Goal: Information Seeking & Learning: Learn about a topic

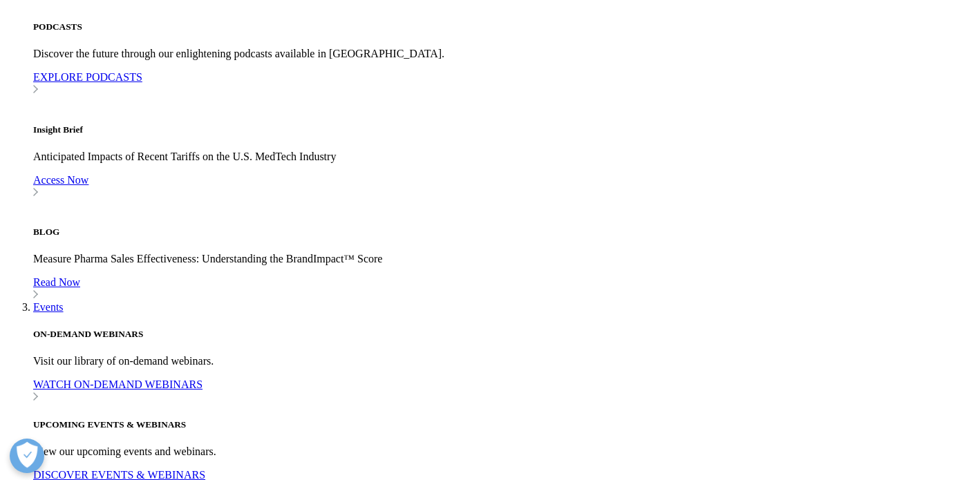
drag, startPoint x: 972, startPoint y: 19, endPoint x: 977, endPoint y: 113, distance: 94.1
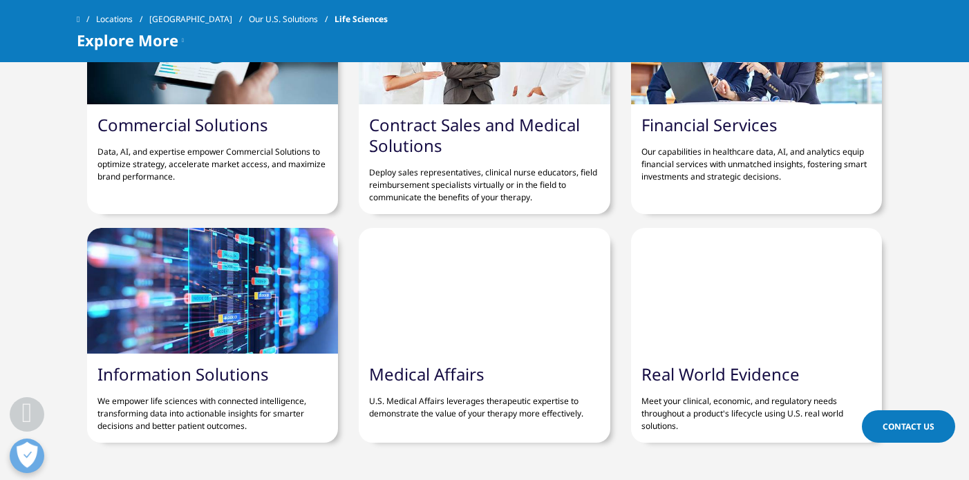
scroll to position [3944, 0]
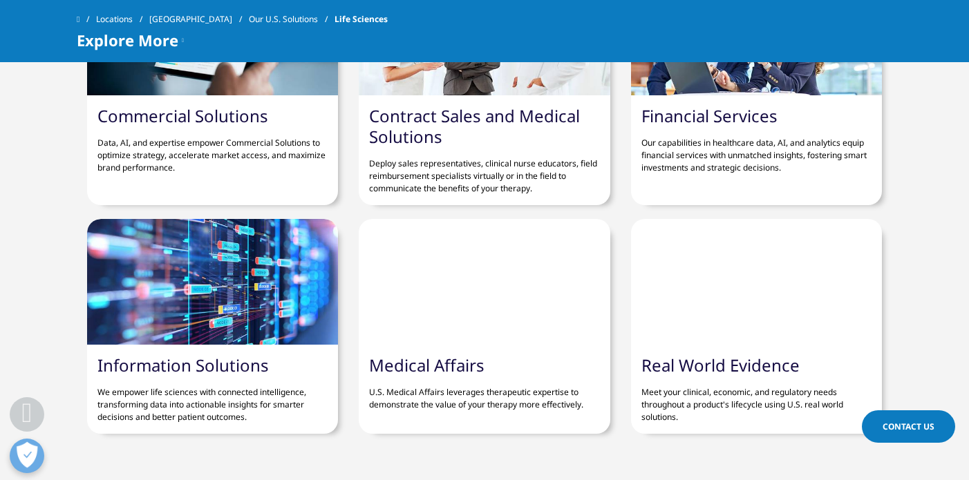
click at [230, 362] on link "Information Solutions" at bounding box center [182, 365] width 171 height 23
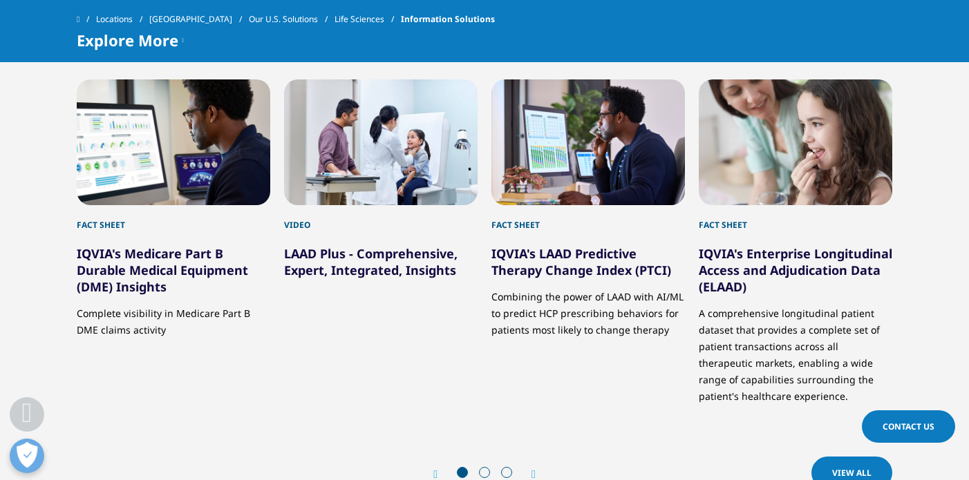
scroll to position [3492, 0]
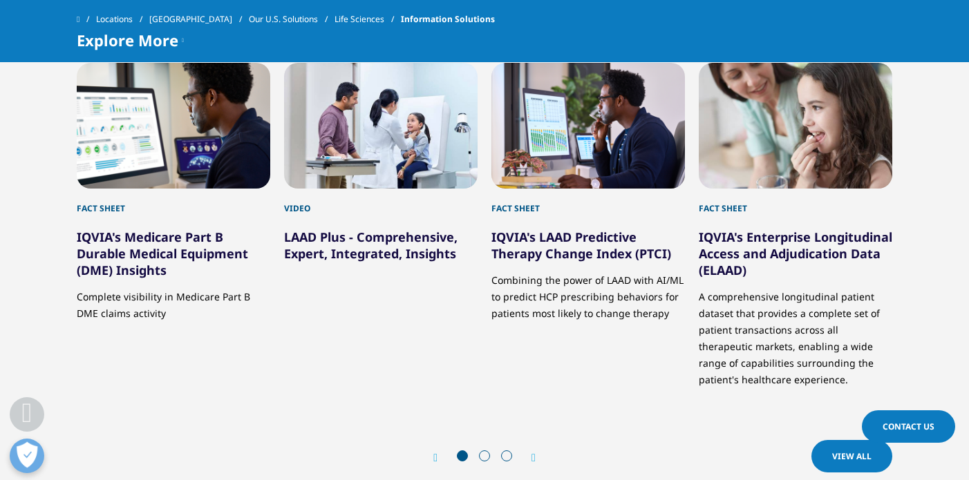
click at [394, 237] on link "LAAD Plus - Comprehensive, Expert, Integrated, Insights" at bounding box center [370, 245] width 173 height 33
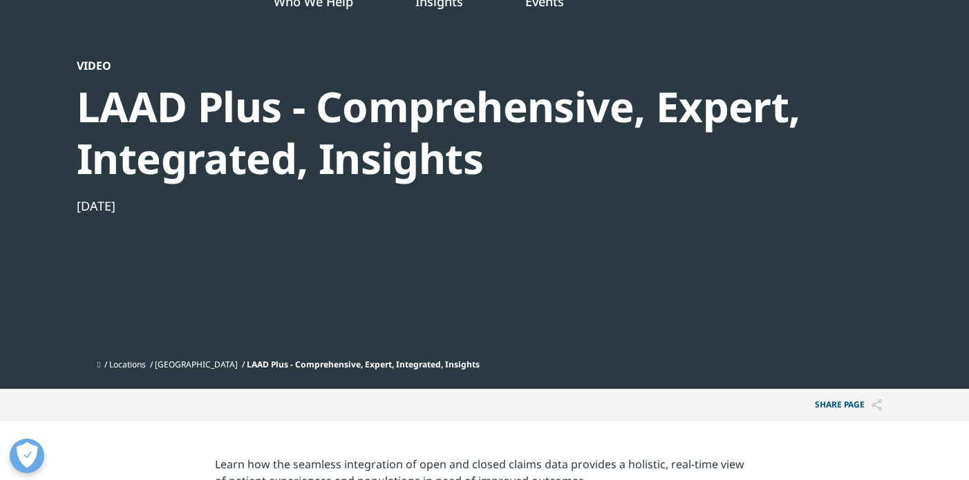
scroll to position [32, 0]
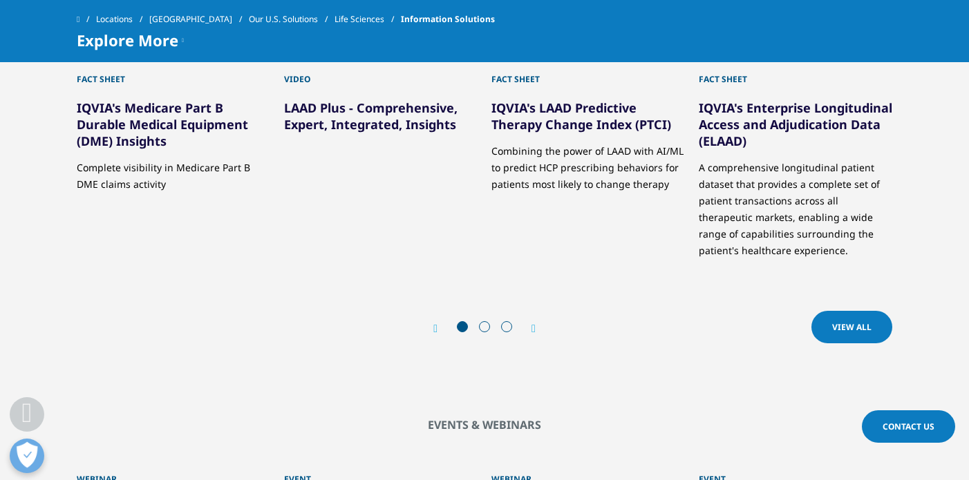
scroll to position [3642, 0]
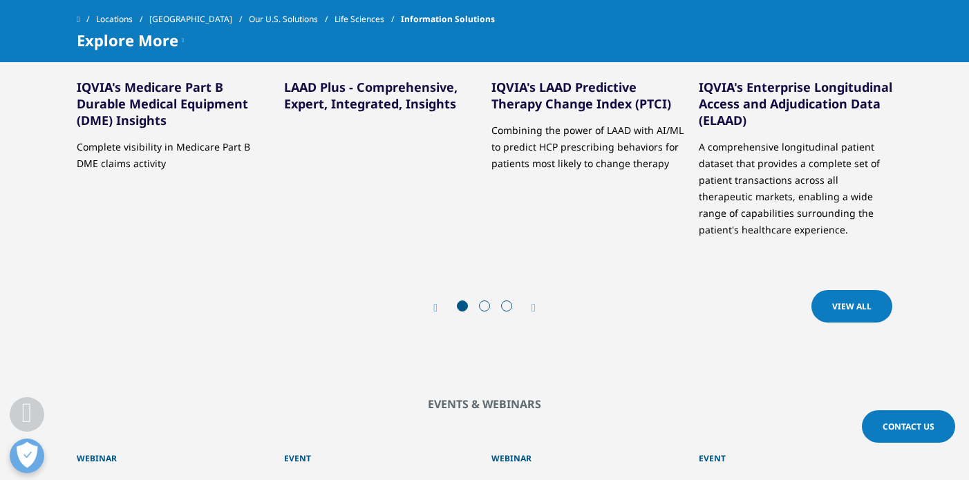
click at [850, 311] on link "VIEW ALL" at bounding box center [851, 306] width 81 height 32
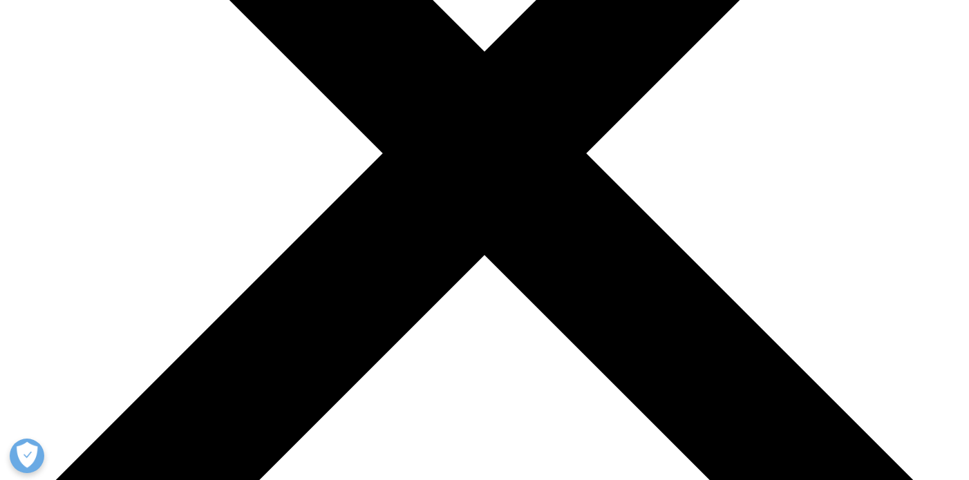
scroll to position [347, 0]
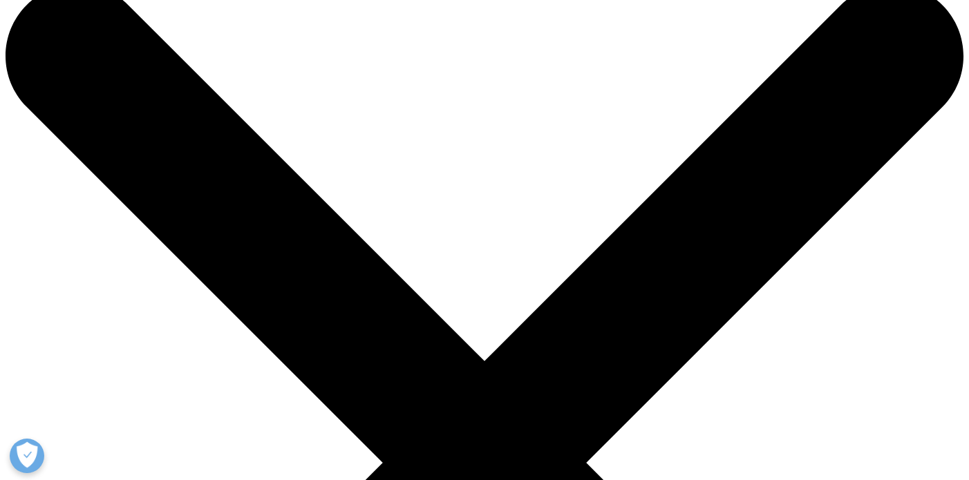
scroll to position [29, 0]
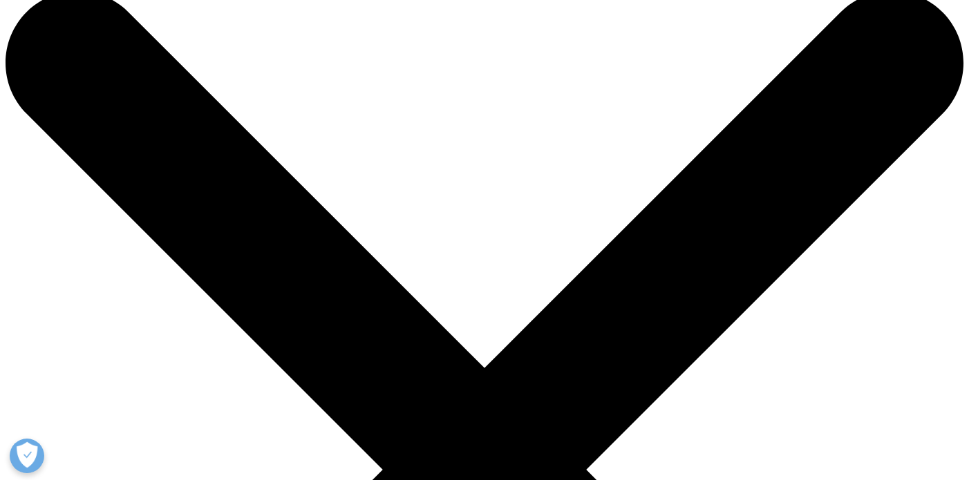
drag, startPoint x: 972, startPoint y: 84, endPoint x: 976, endPoint y: 90, distance: 7.5
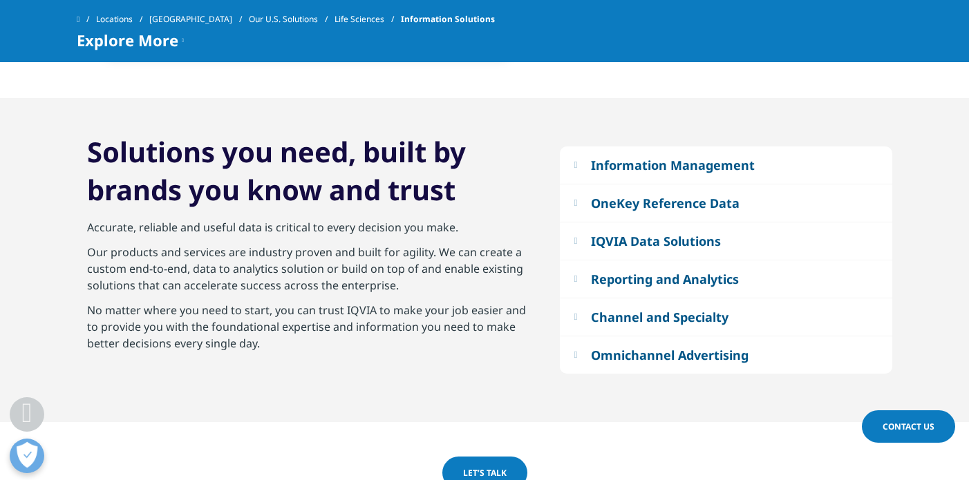
scroll to position [1251, 0]
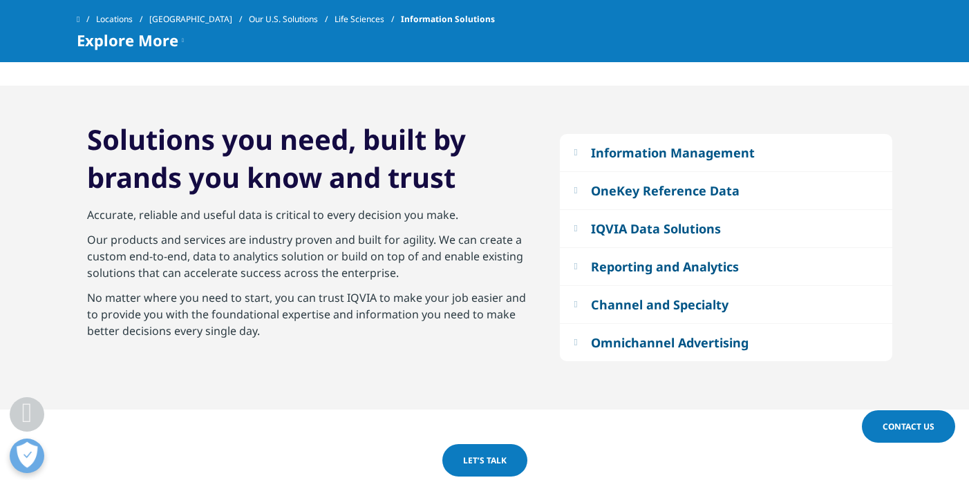
click at [645, 146] on div "Information Management" at bounding box center [673, 152] width 164 height 17
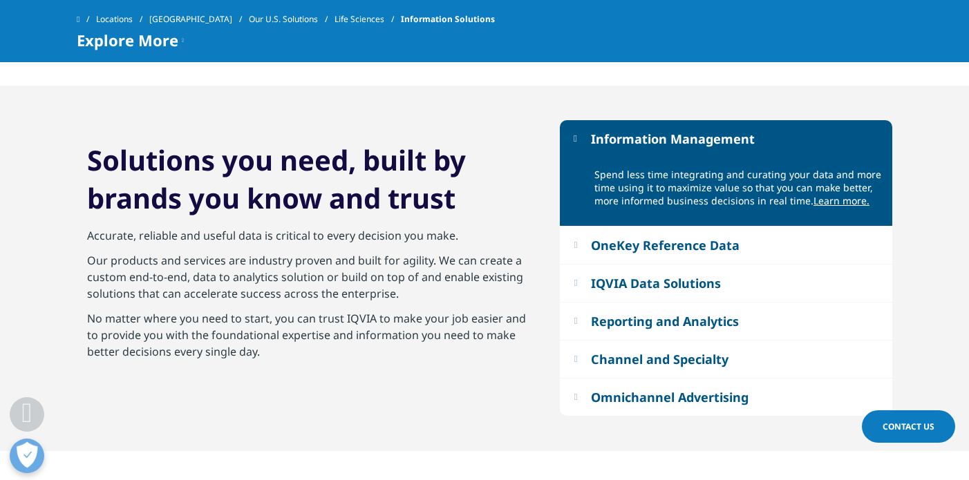
click at [666, 321] on div "Reporting and Analytics" at bounding box center [665, 321] width 148 height 17
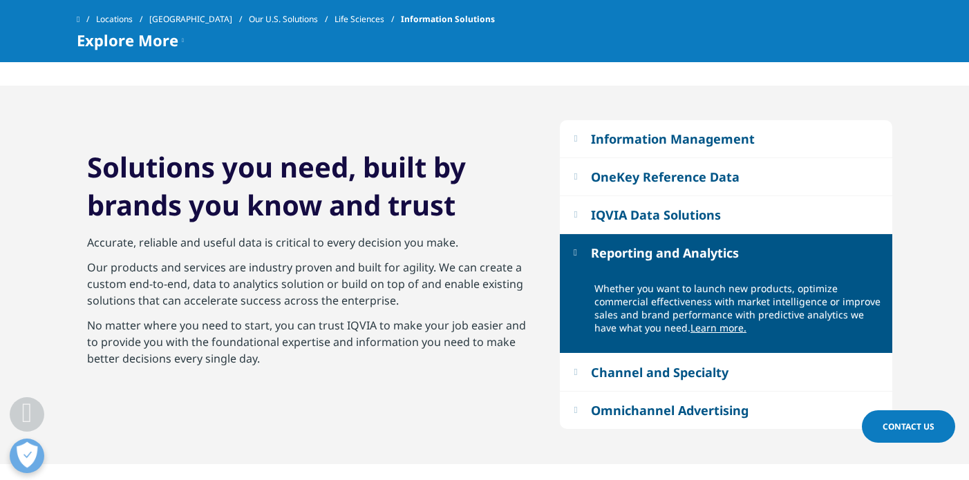
click at [690, 333] on link "Learn more." at bounding box center [718, 327] width 56 height 13
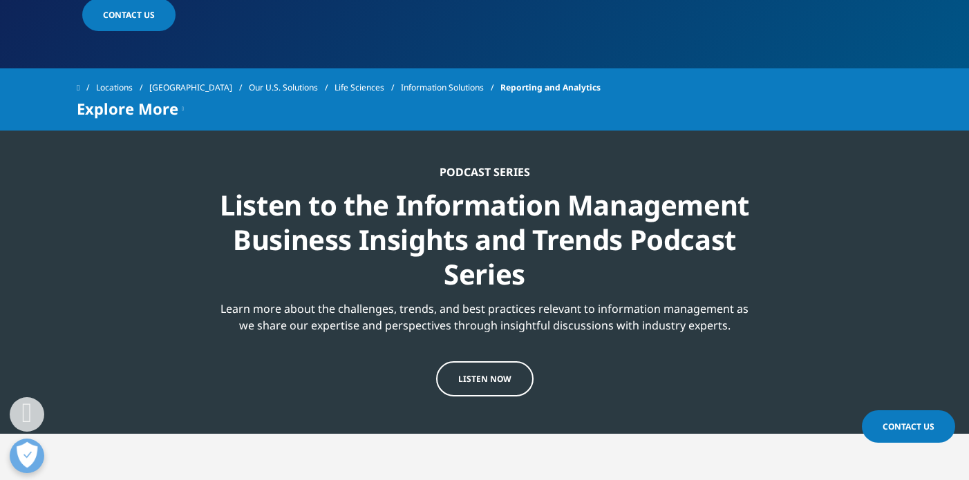
drag, startPoint x: 974, startPoint y: 34, endPoint x: 974, endPoint y: 77, distance: 42.8
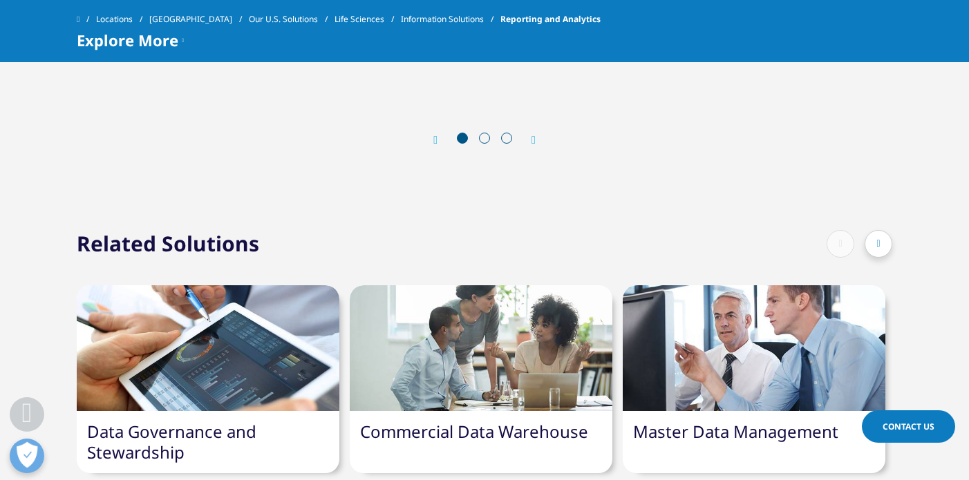
scroll to position [4196, 0]
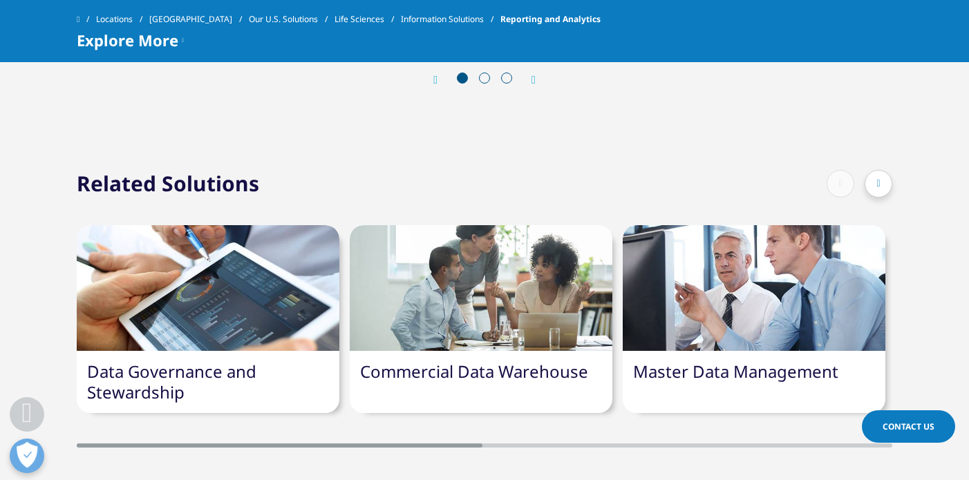
click at [765, 360] on link "Master Data Management" at bounding box center [735, 371] width 205 height 23
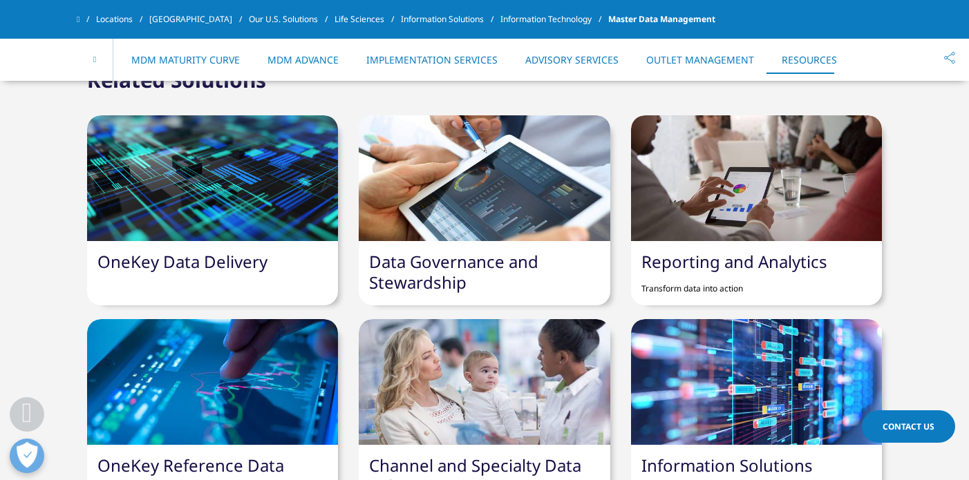
scroll to position [4193, 0]
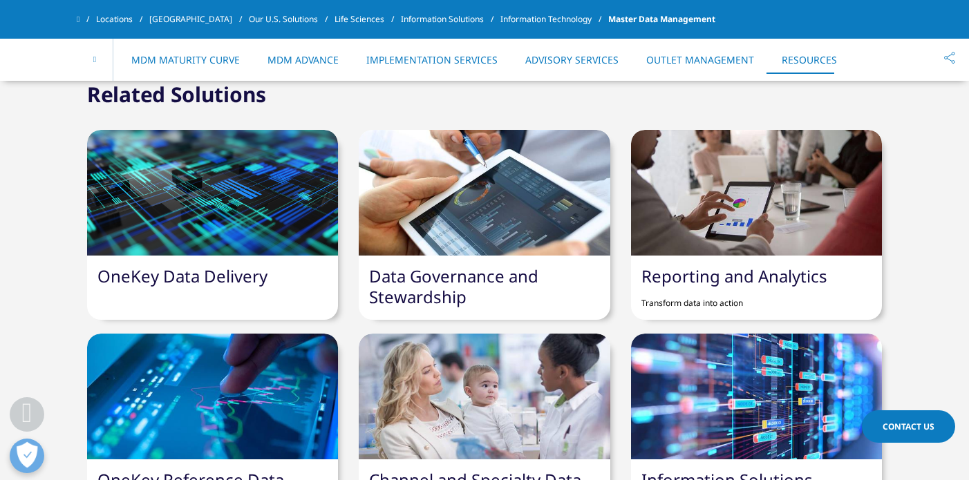
click at [752, 265] on link "Reporting and Analytics" at bounding box center [734, 276] width 186 height 23
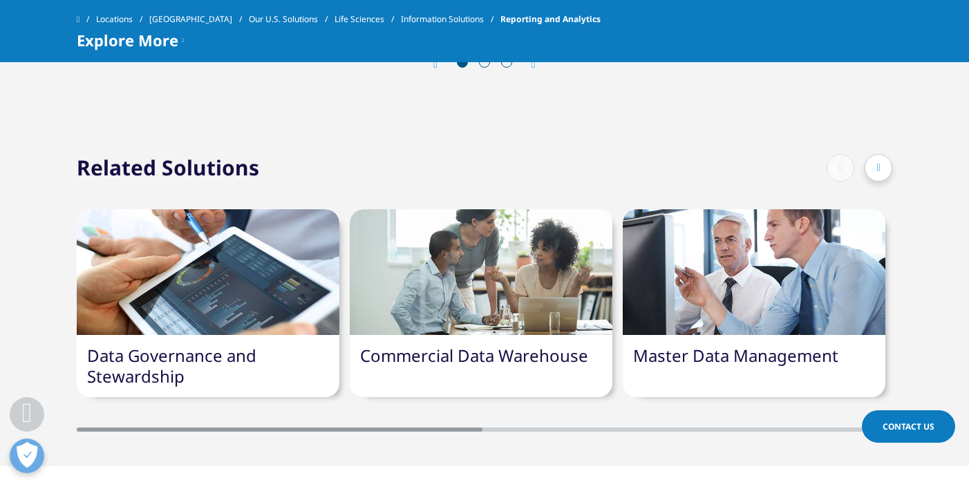
scroll to position [4216, 0]
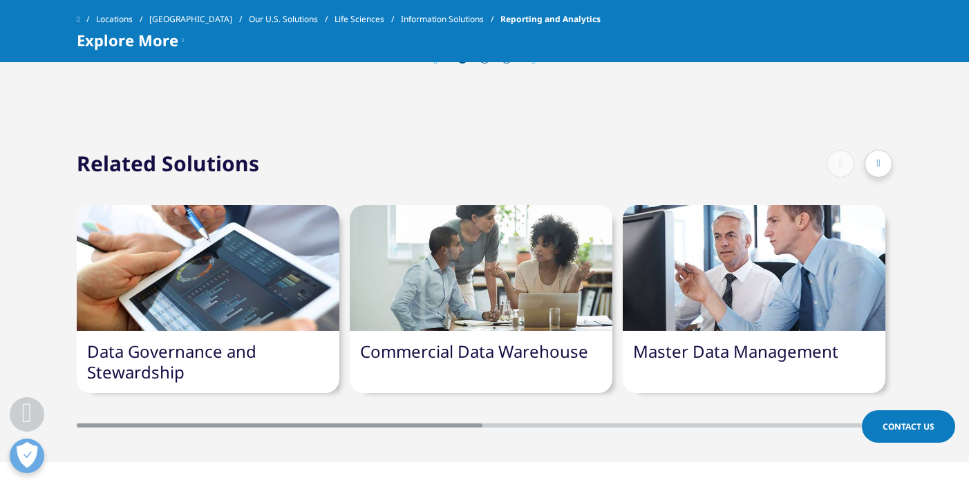
click at [180, 340] on link "Data Governance and Stewardship" at bounding box center [171, 362] width 169 height 44
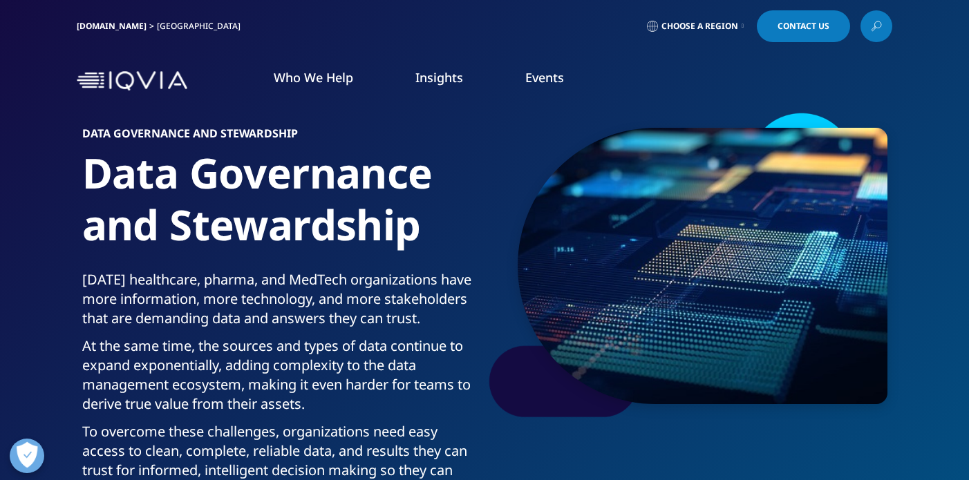
click at [868, 27] on link at bounding box center [876, 26] width 32 height 32
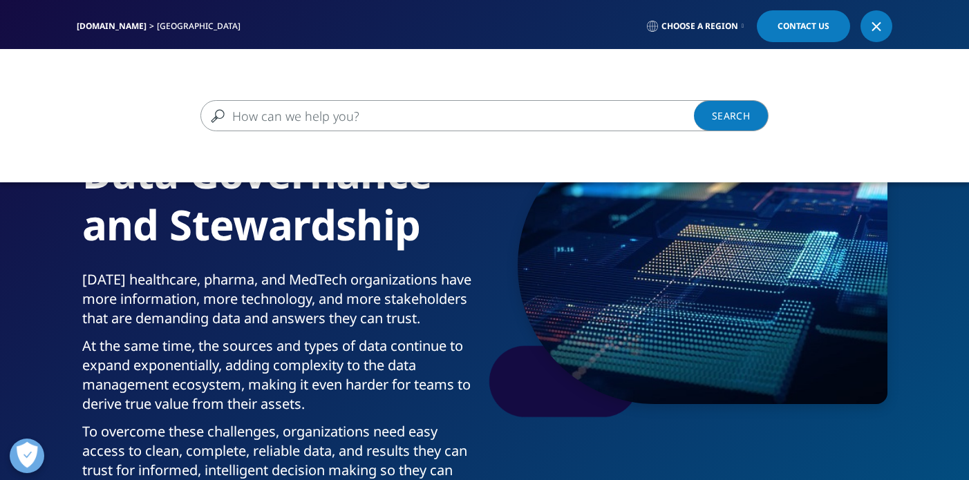
click at [399, 124] on input "Search" at bounding box center [464, 115] width 528 height 31
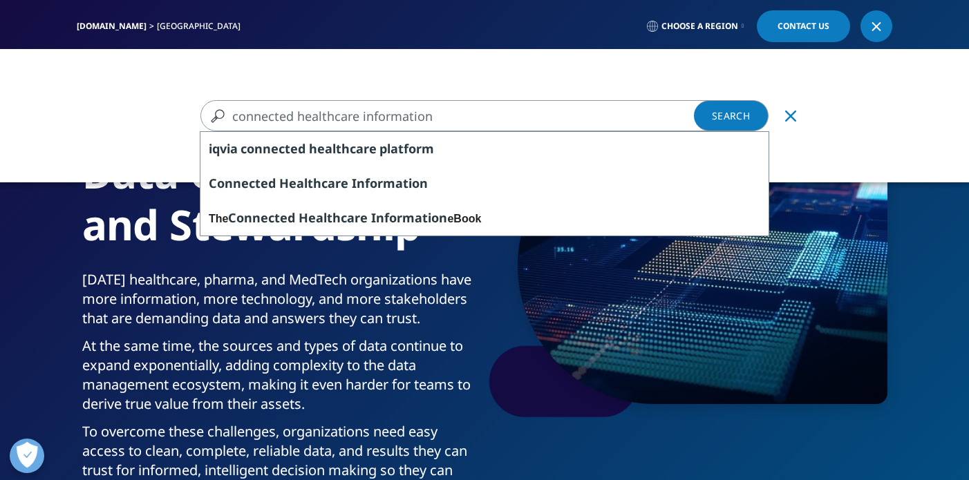
type input "connected healthcare information"
click at [714, 124] on link "Search Loading" at bounding box center [731, 115] width 75 height 31
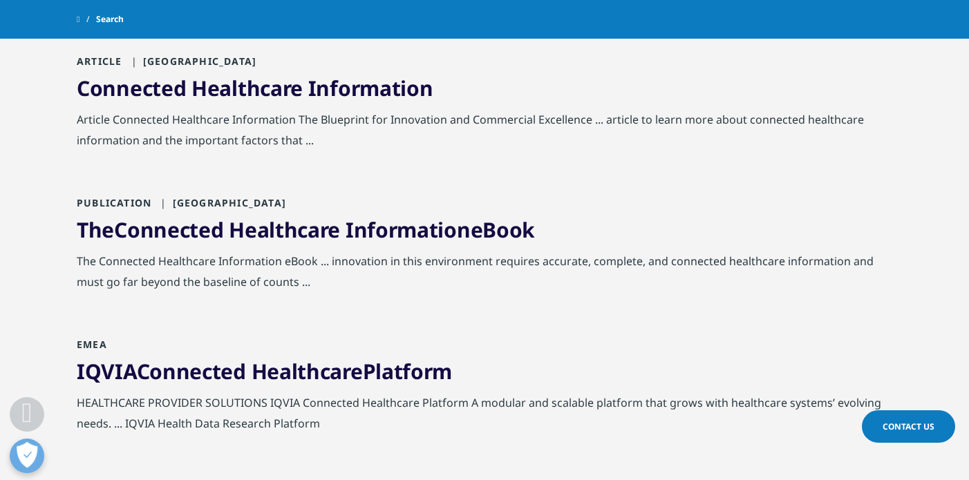
scroll to position [330, 0]
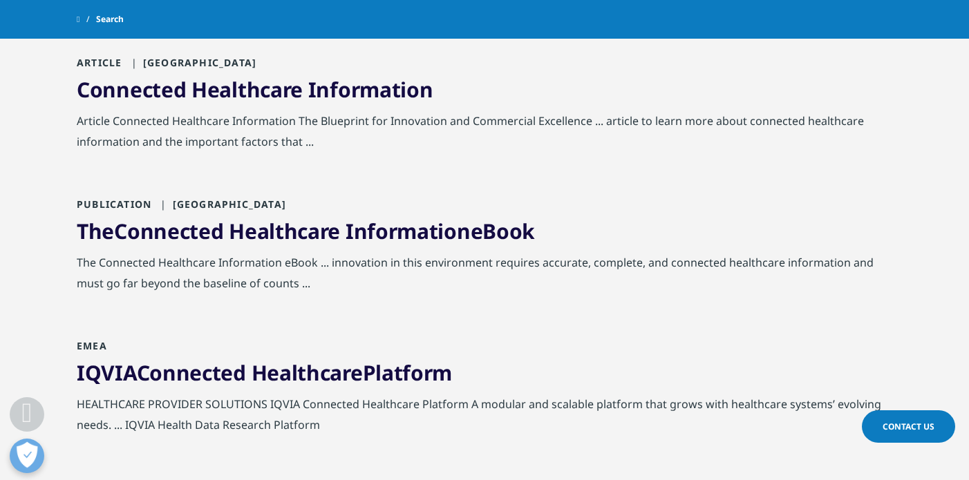
click at [401, 226] on span "Information" at bounding box center [407, 231] width 125 height 28
click at [493, 231] on link "The Connected Healthcare Information eBook" at bounding box center [306, 231] width 458 height 28
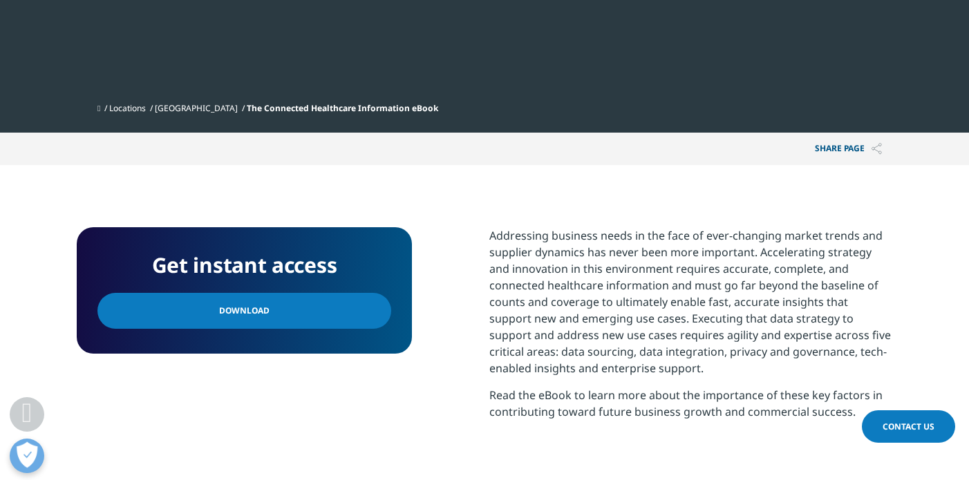
scroll to position [433, 0]
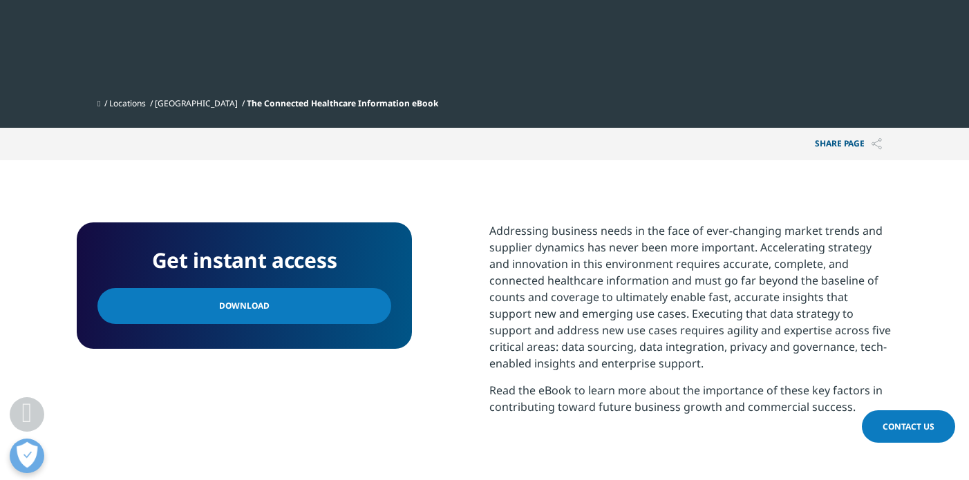
click at [289, 304] on link "Download" at bounding box center [244, 306] width 294 height 36
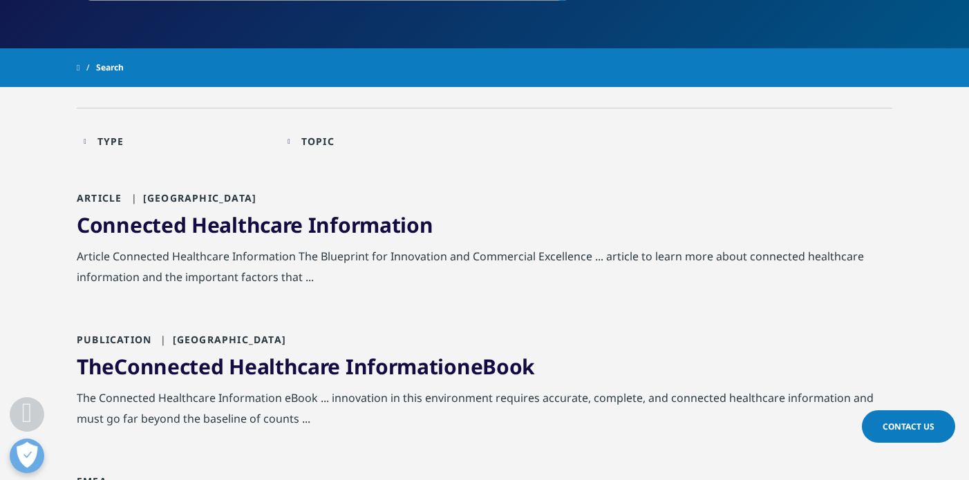
scroll to position [235, 0]
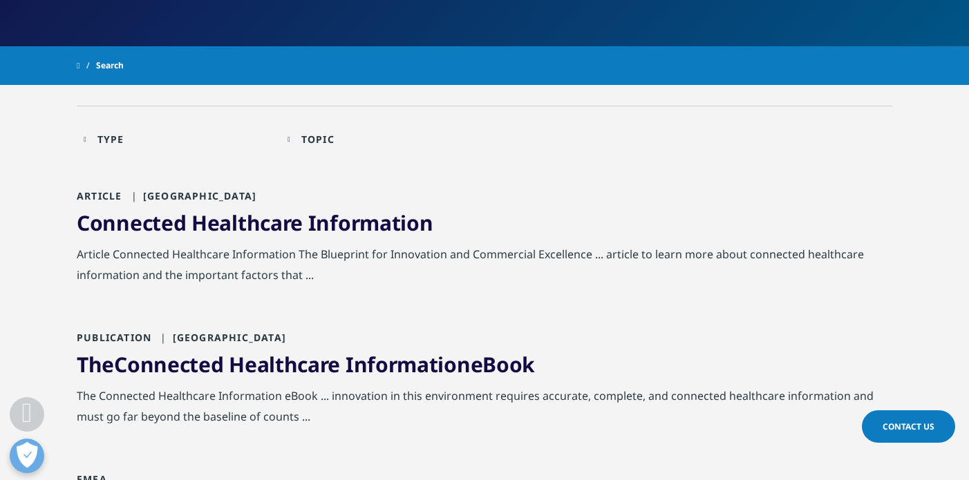
click at [355, 225] on span "Information" at bounding box center [370, 223] width 125 height 28
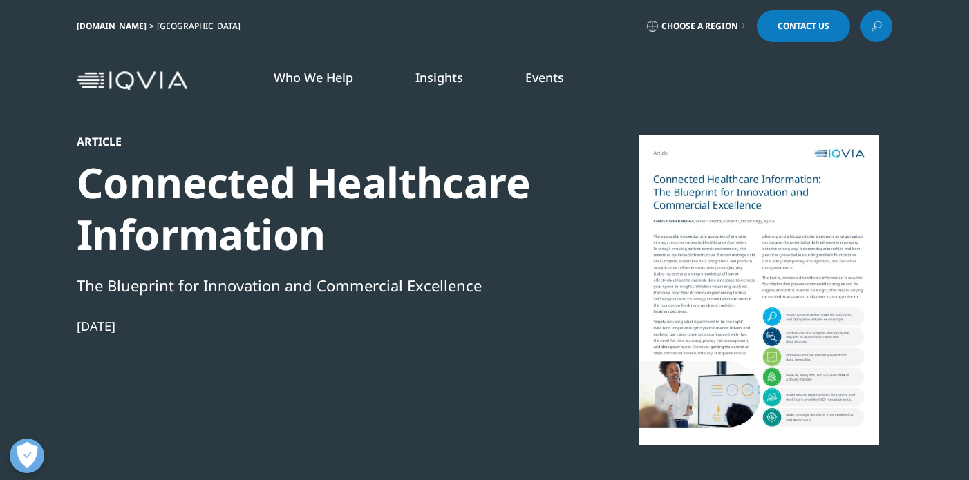
scroll to position [300, 815]
click at [875, 26] on icon at bounding box center [875, 26] width 11 height 18
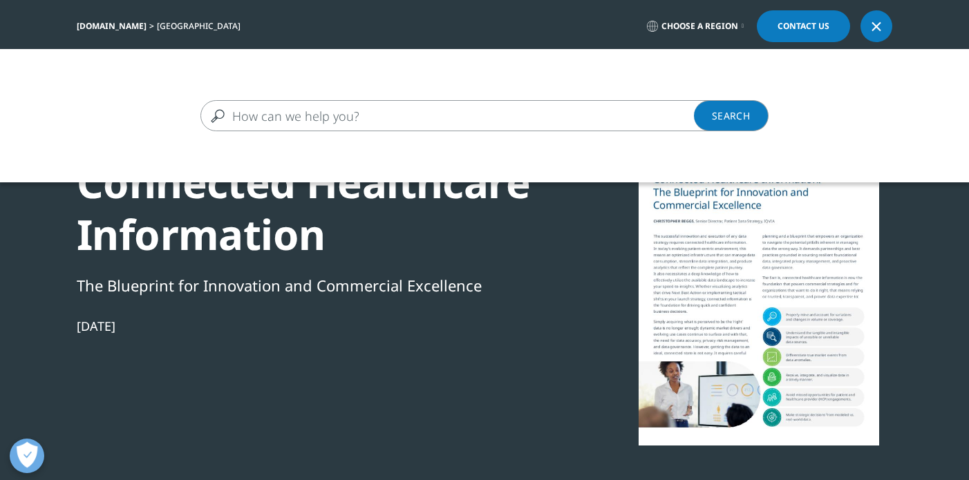
click at [461, 112] on input "Search" at bounding box center [464, 115] width 528 height 31
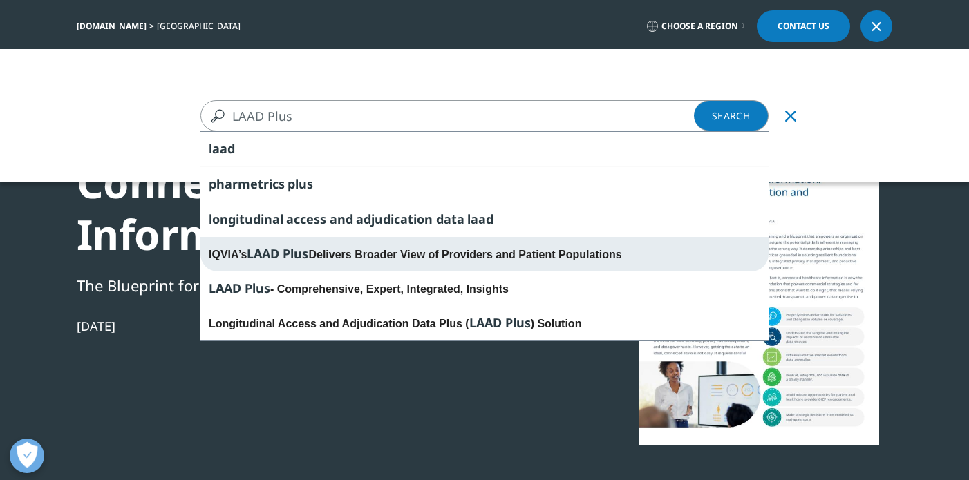
click at [441, 252] on div "IQVIA’s LAAD Plus Delivers Broader View of Providers and Patient Populations" at bounding box center [484, 254] width 568 height 35
type input "IQVIA’s LAAD Plus Delivers Broader View of Providers and Patient Populations"
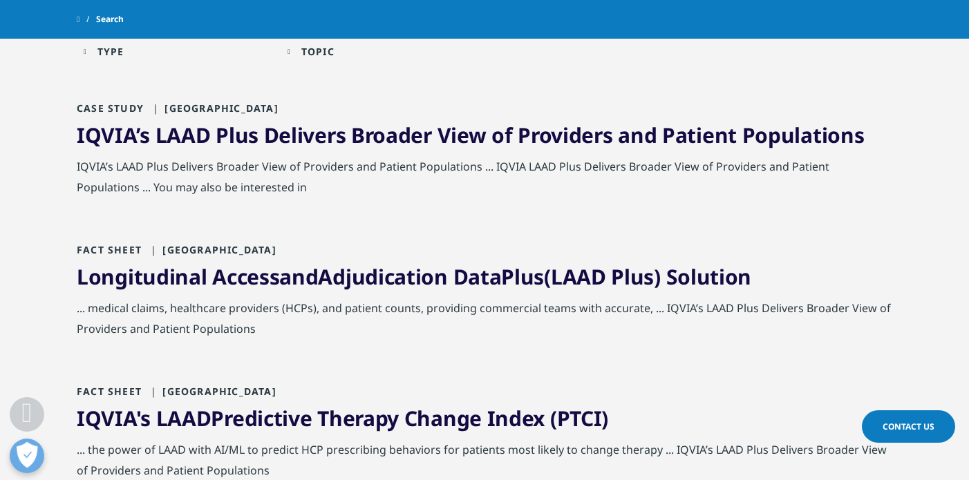
scroll to position [283, 0]
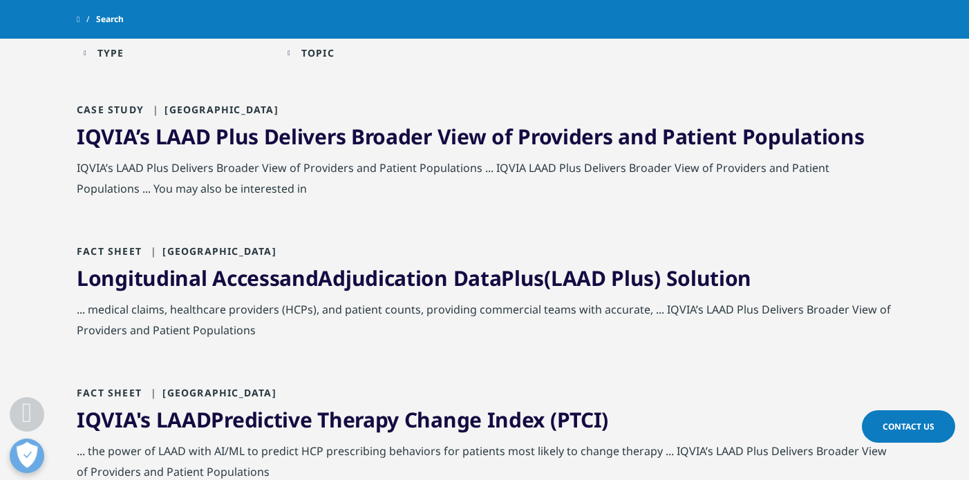
click at [339, 134] on span "Delivers" at bounding box center [305, 136] width 82 height 28
click at [361, 133] on span "Broader" at bounding box center [391, 136] width 81 height 28
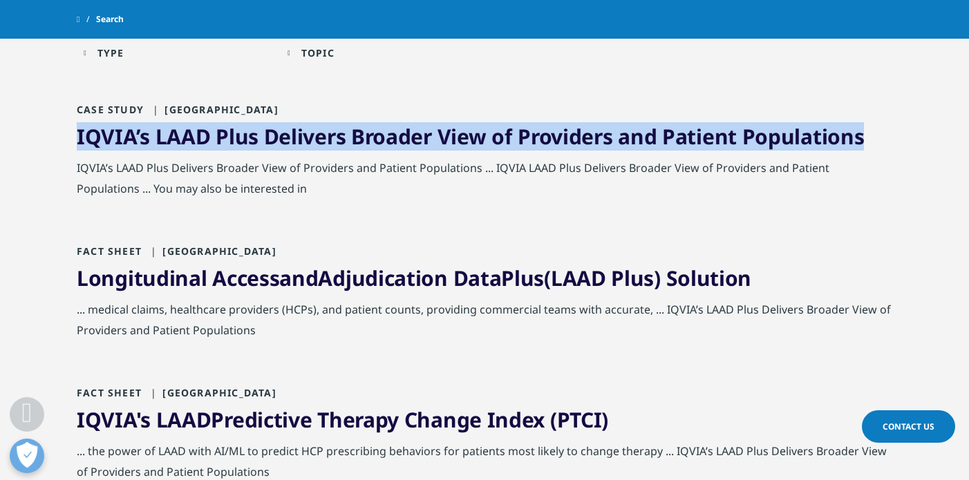
drag, startPoint x: 73, startPoint y: 135, endPoint x: 860, endPoint y: 128, distance: 787.5
copy link "IQVIA’s LAAD Plus Delivers Broader View of Providers and Patient Populations"
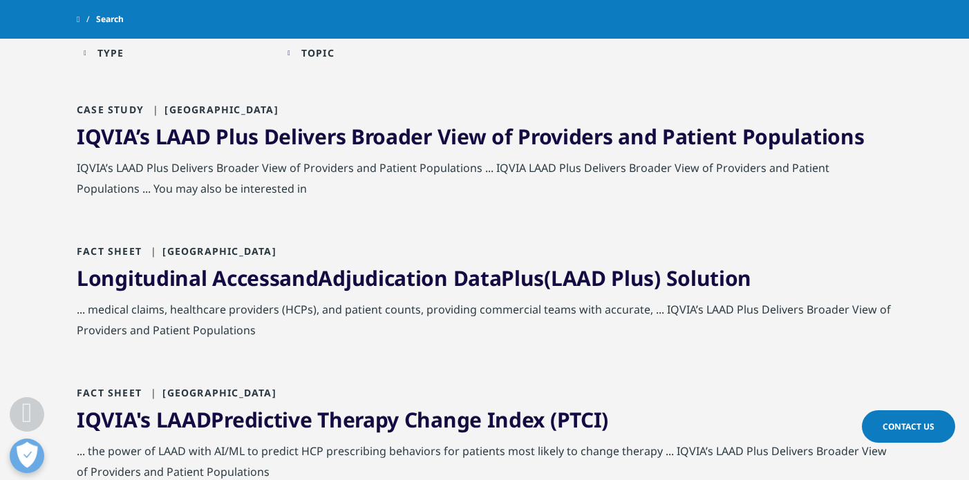
click at [331, 278] on link "Longitudinal Access and Adjudication Data Plus ( LAAD Plus ) Solution" at bounding box center [414, 278] width 674 height 28
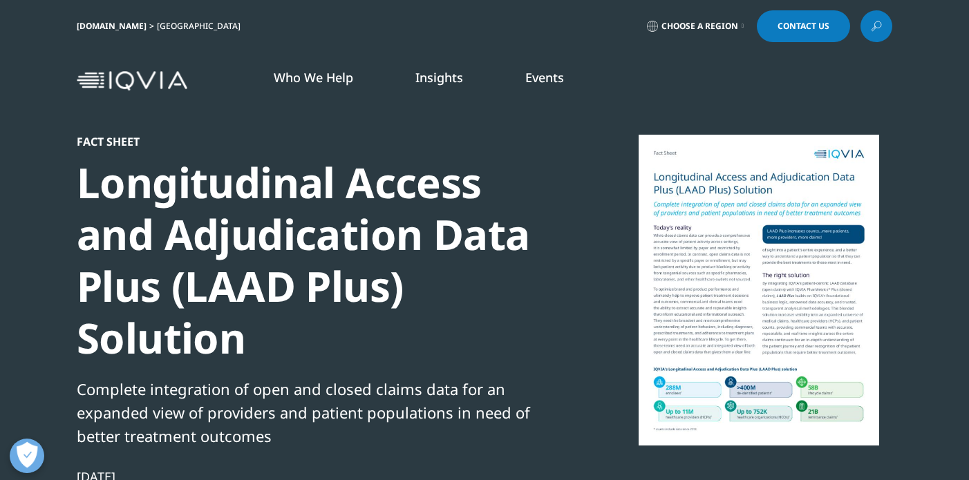
scroll to position [300, 815]
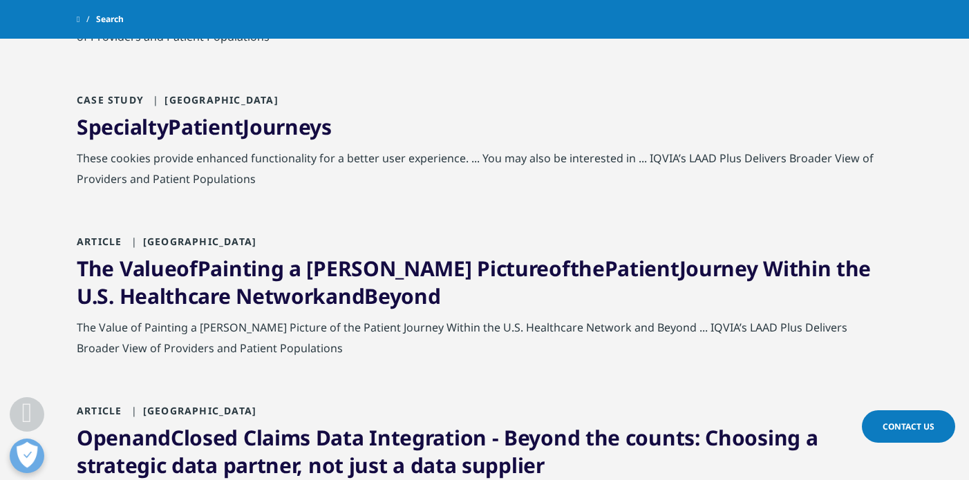
scroll to position [727, 0]
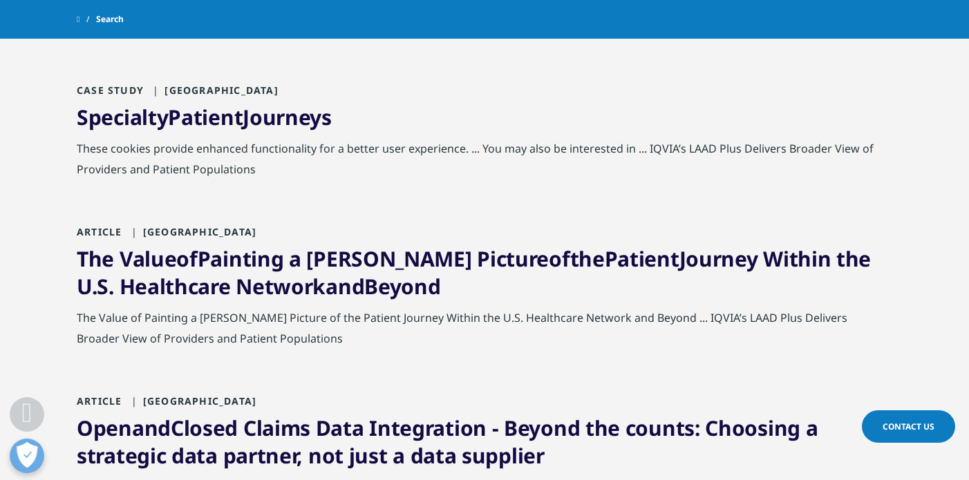
click at [336, 427] on link "Open and Closed Claims Data Integration - Beyond the counts: Choosing a strateg…" at bounding box center [447, 442] width 741 height 56
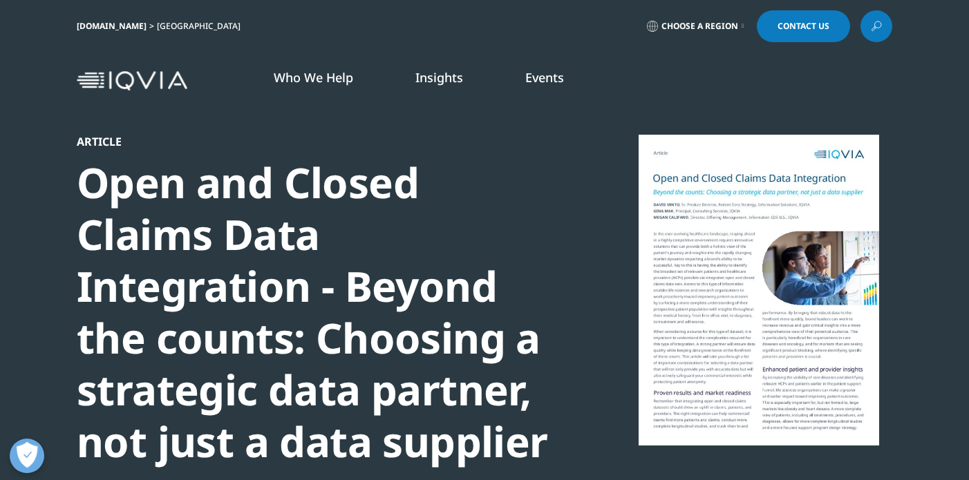
scroll to position [238, 815]
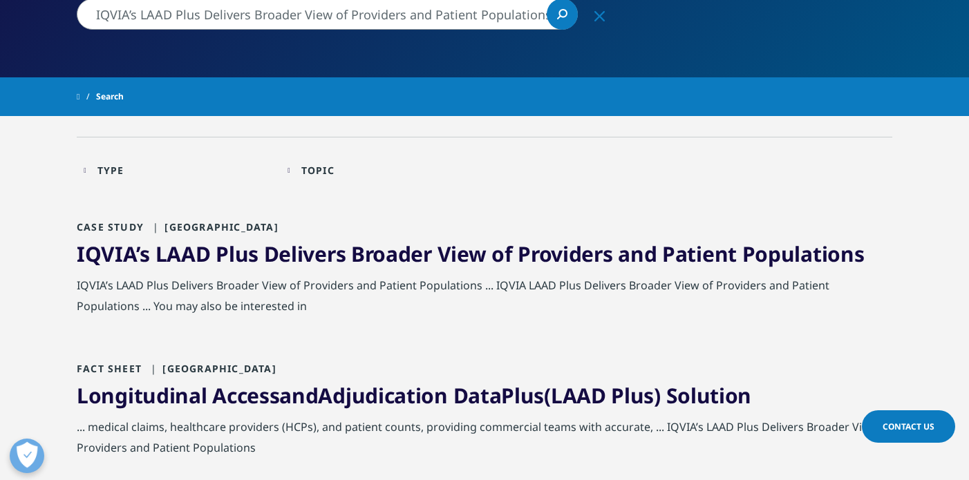
scroll to position [195, 0]
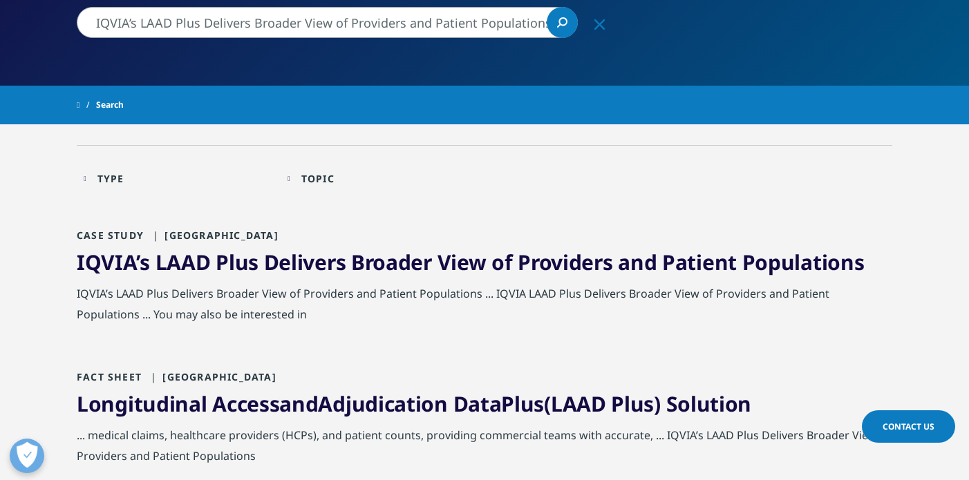
click at [359, 21] on input "IQVIA’s LAAD Plus Delivers Broader View of Providers and Patient Populations" at bounding box center [327, 22] width 501 height 31
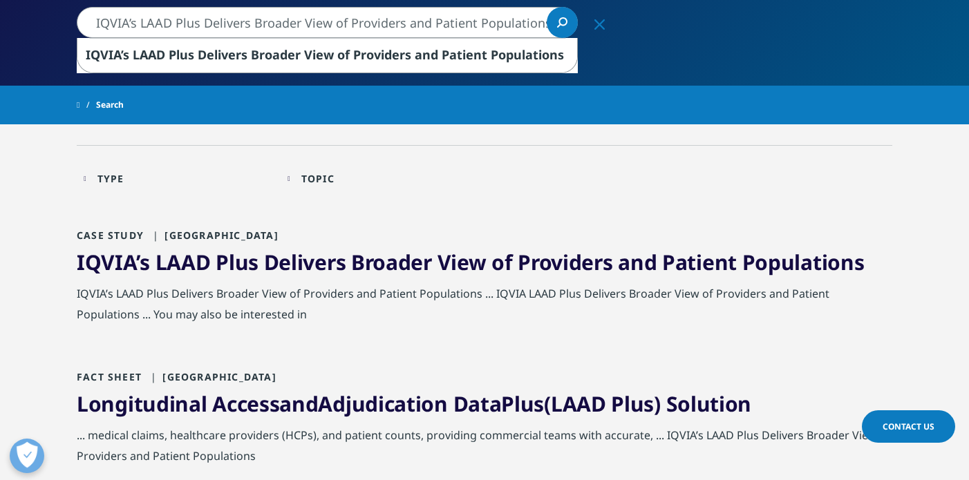
click at [359, 21] on input "IQVIA’s LAAD Plus Delivers Broader View of Providers and Patient Populations" at bounding box center [327, 22] width 501 height 31
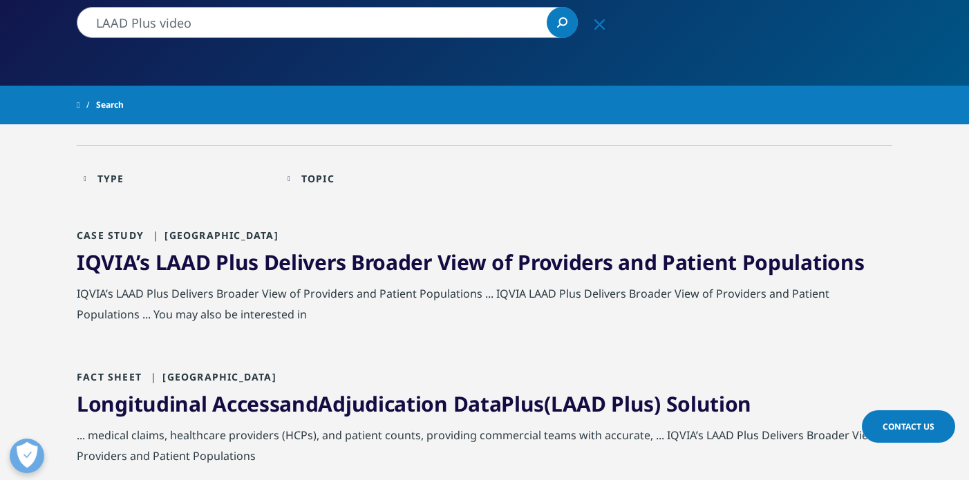
type input "LAAD Plus video"
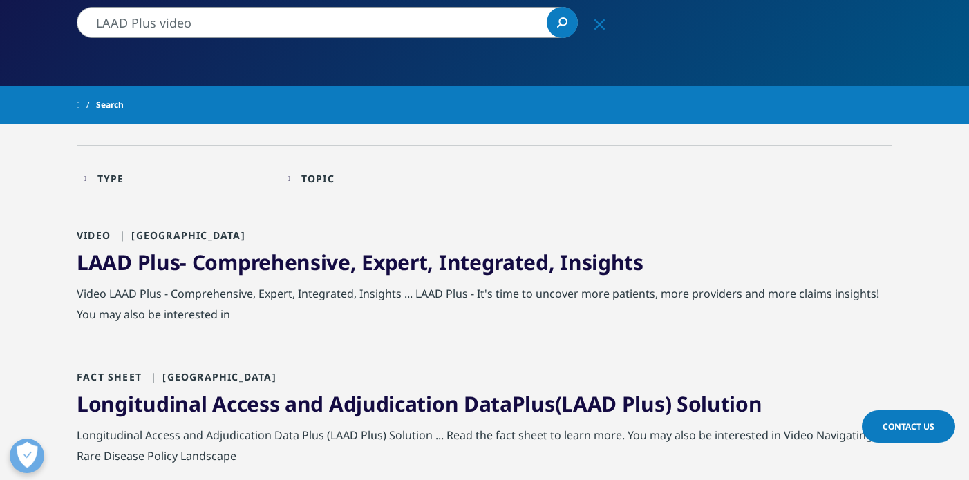
click at [313, 271] on link "LAAD Plus - Comprehensive, Expert, Integrated, Insights" at bounding box center [360, 262] width 566 height 28
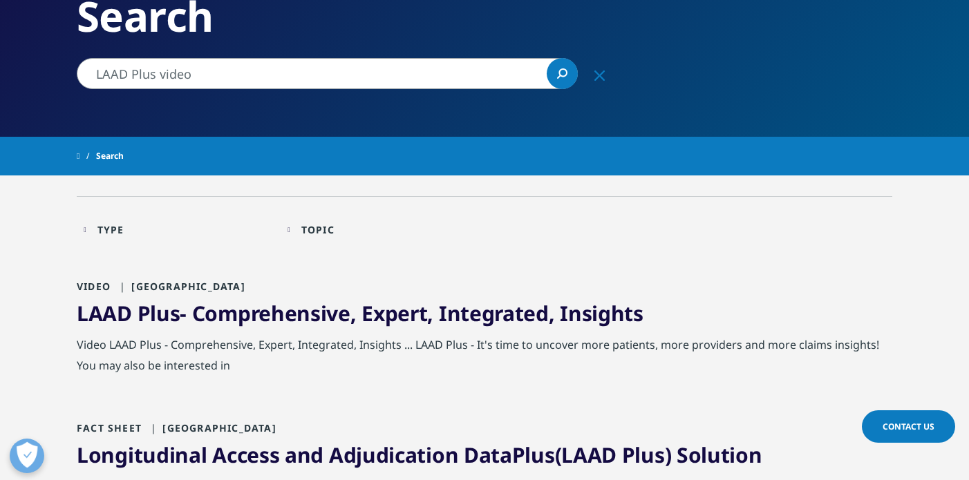
scroll to position [146, 0]
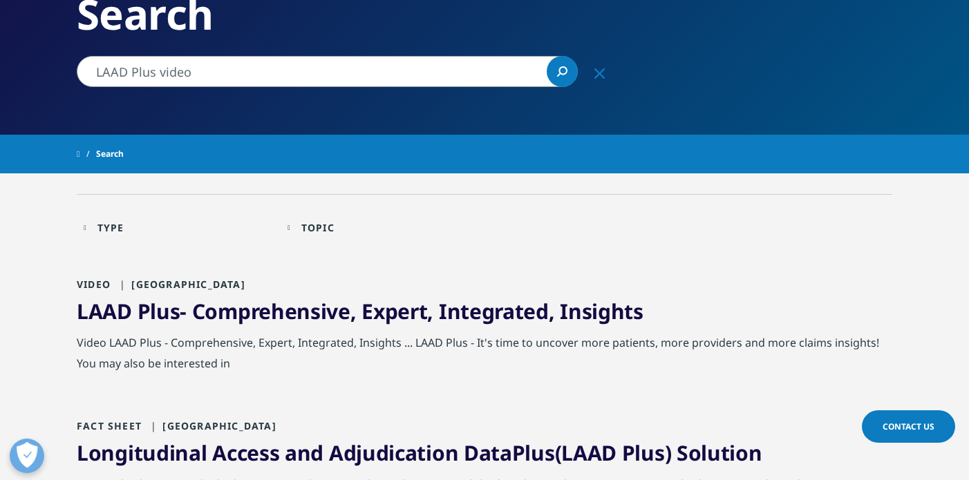
drag, startPoint x: 210, startPoint y: 61, endPoint x: 61, endPoint y: 76, distance: 149.3
click at [195, 75] on input "LAAD Plus video" at bounding box center [327, 71] width 501 height 31
click at [598, 73] on icon "Clear" at bounding box center [599, 73] width 10 height 10
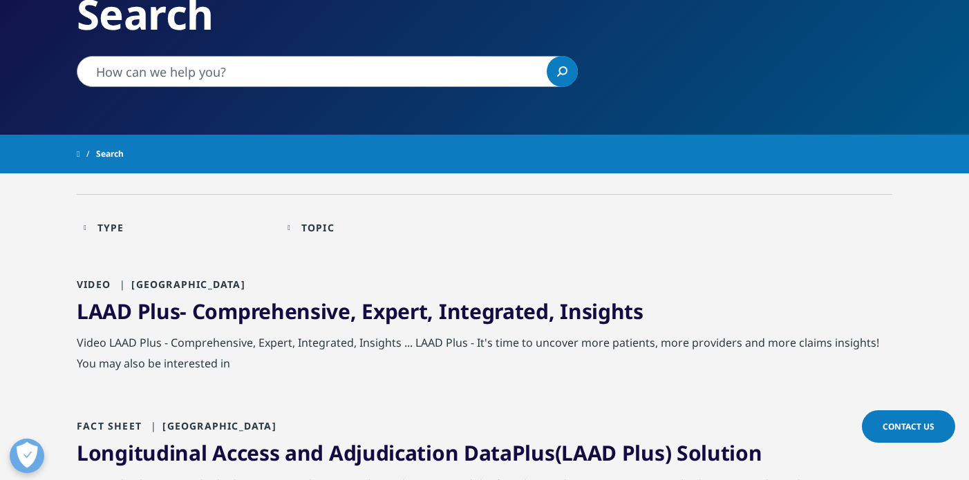
click at [115, 229] on div "Type" at bounding box center [110, 227] width 27 height 13
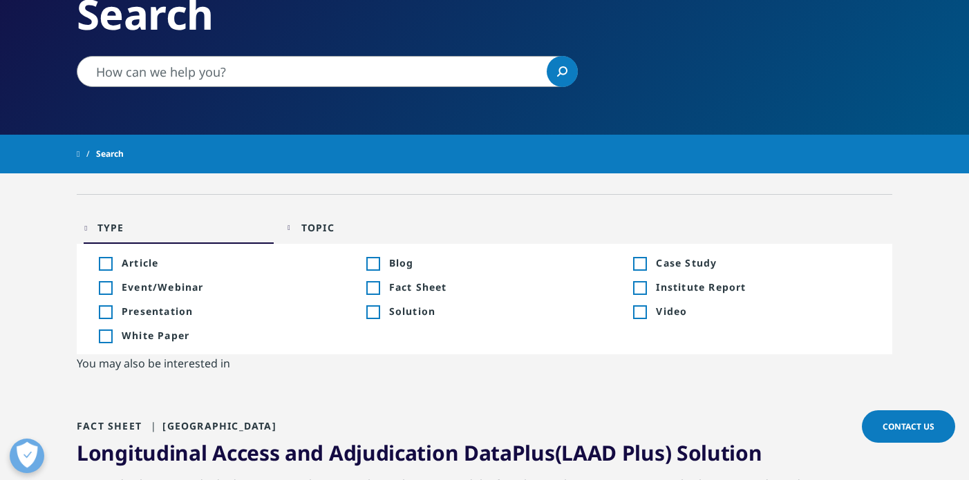
click at [377, 254] on li "Toggle Blog 9 Toggle" at bounding box center [484, 263] width 267 height 24
click at [374, 266] on div "Toggle" at bounding box center [372, 264] width 12 height 12
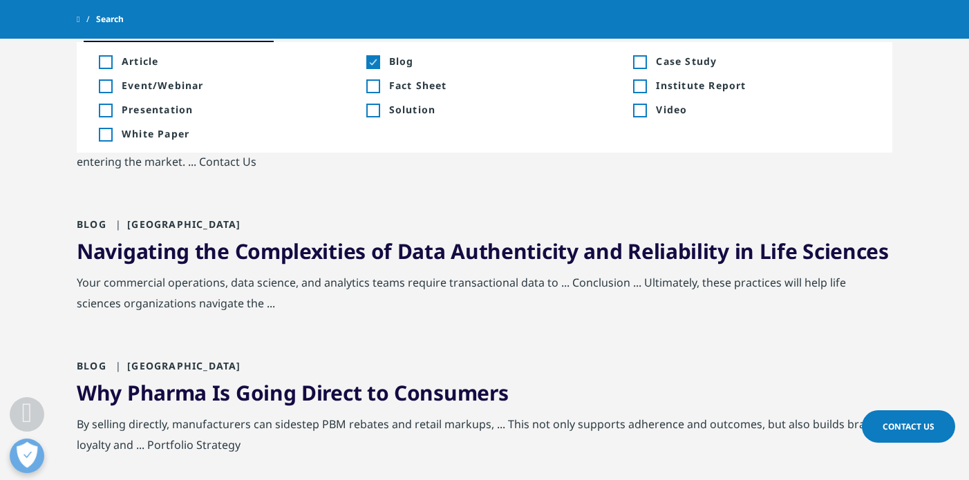
scroll to position [356, 0]
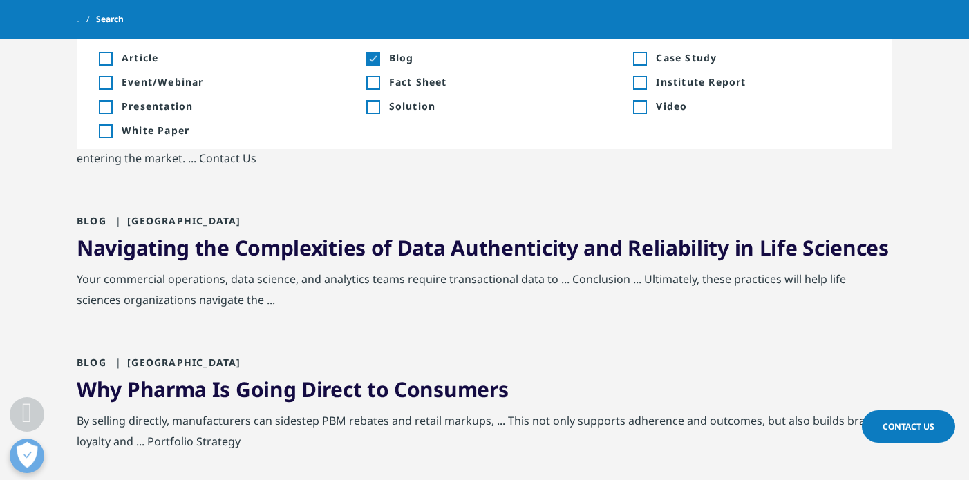
click at [309, 249] on link "Navigating the Complexities of Data Authenticity and Reliability in Life Scienc…" at bounding box center [483, 247] width 812 height 28
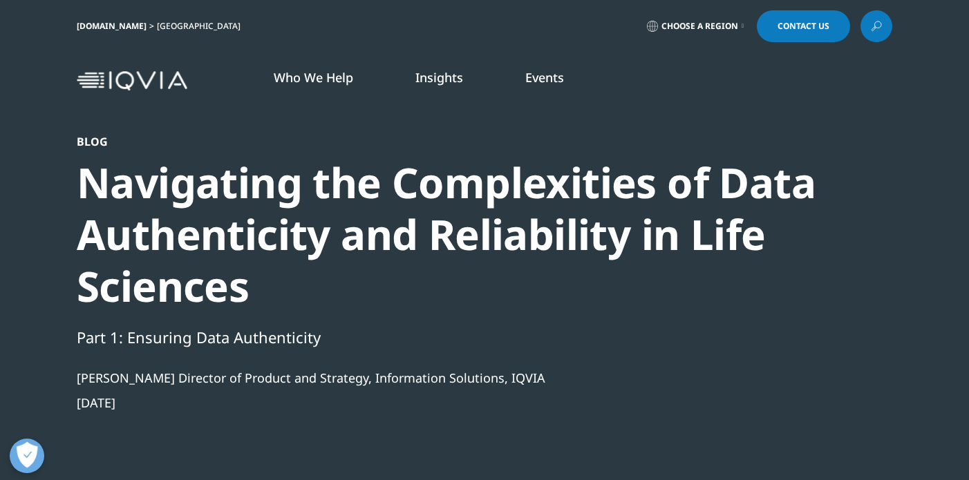
click at [866, 28] on link at bounding box center [876, 26] width 32 height 32
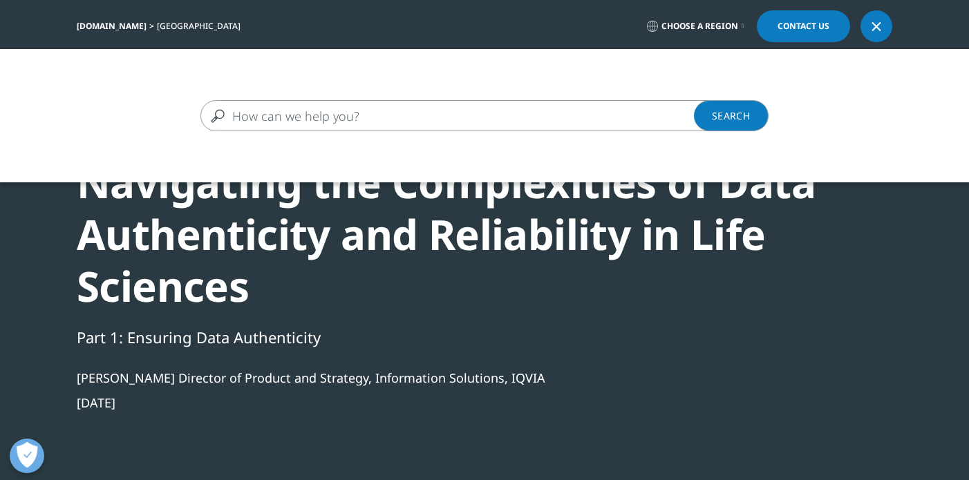
click at [538, 115] on input "Search" at bounding box center [464, 115] width 528 height 31
type input "IM podcast"
click at [725, 121] on link "Search Loading" at bounding box center [731, 115] width 75 height 31
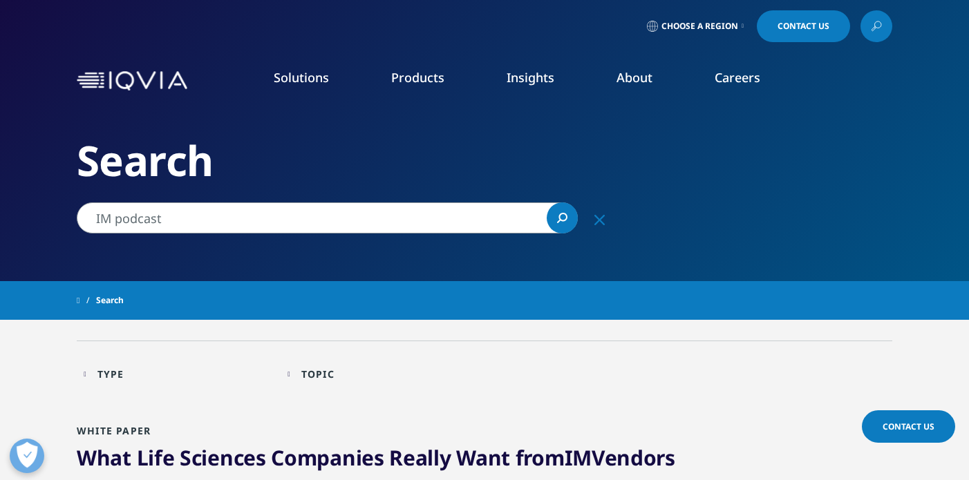
click at [888, 182] on div "Unlock your potential to drive healthcare forward By making intelligent connect…" at bounding box center [613, 303] width 711 height 380
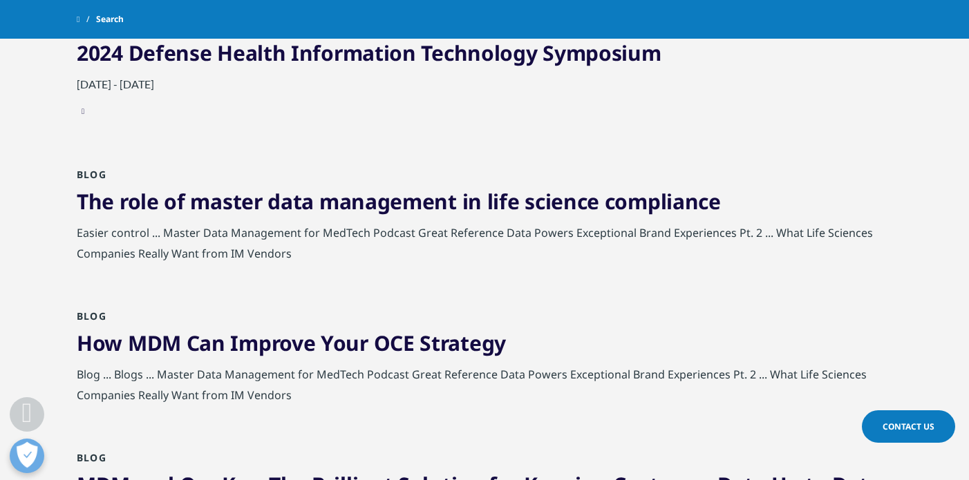
scroll to position [799, 0]
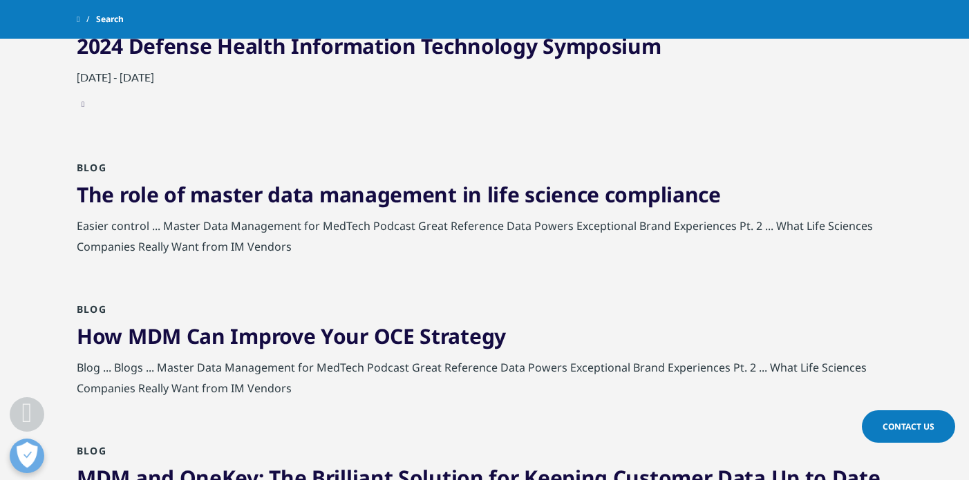
drag, startPoint x: 968, startPoint y: 214, endPoint x: 964, endPoint y: 70, distance: 143.7
click at [964, 70] on div "Type Loading Clear Or/And Operator Toggle Blog 12 Toggle Toggle Event/Webinar 2…" at bounding box center [484, 324] width 969 height 1642
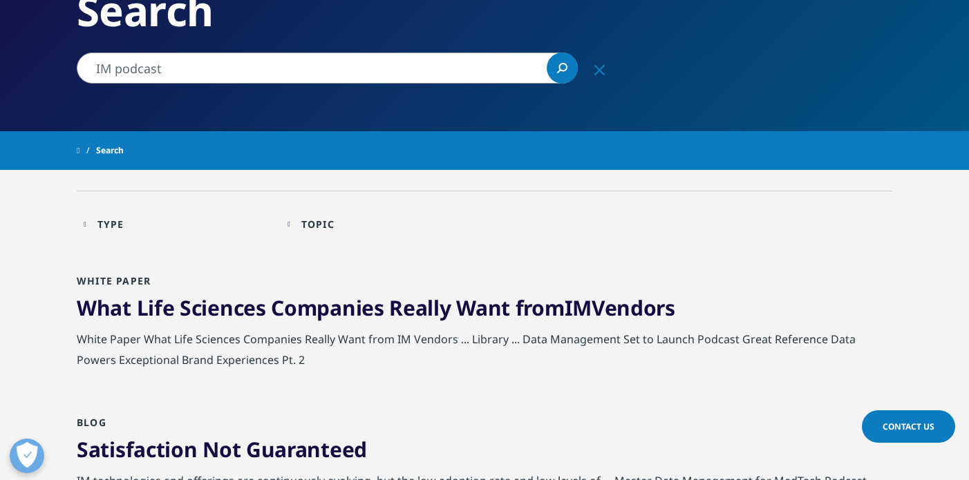
scroll to position [0, 0]
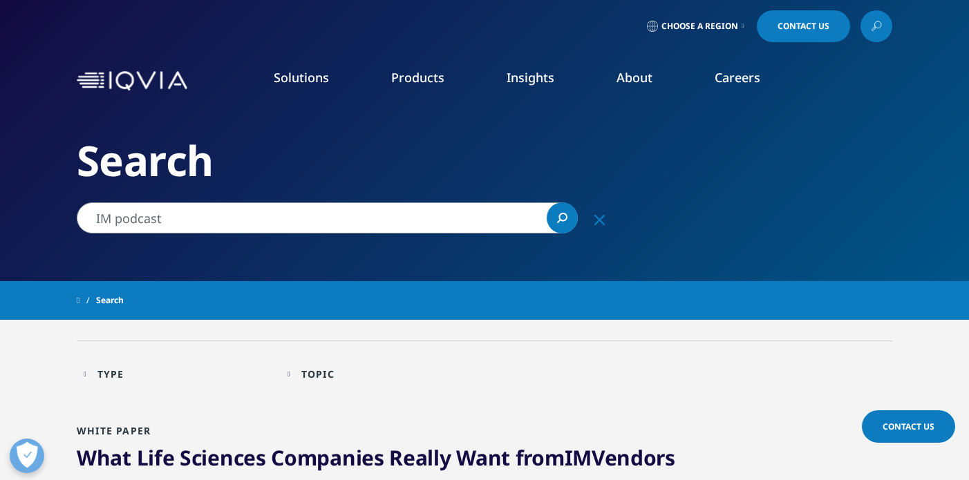
click at [874, 23] on icon at bounding box center [875, 26] width 11 height 18
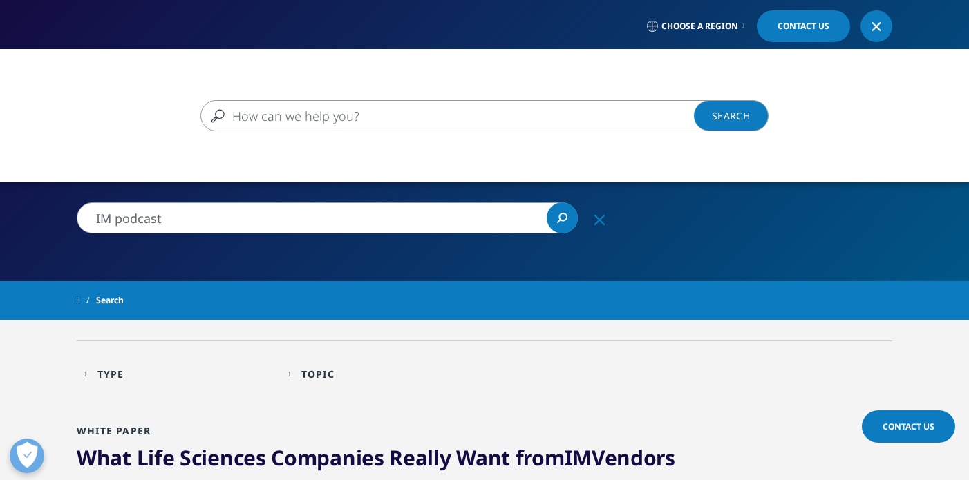
click at [358, 117] on input "Search" at bounding box center [464, 115] width 528 height 31
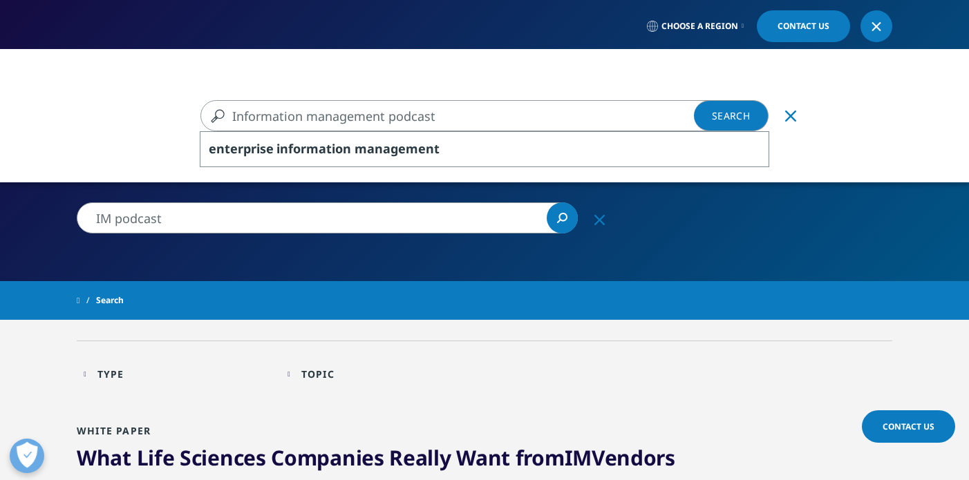
type input "Information management podcast"
click at [714, 113] on link "Search Loading" at bounding box center [731, 115] width 75 height 31
type input "Information management podcast"
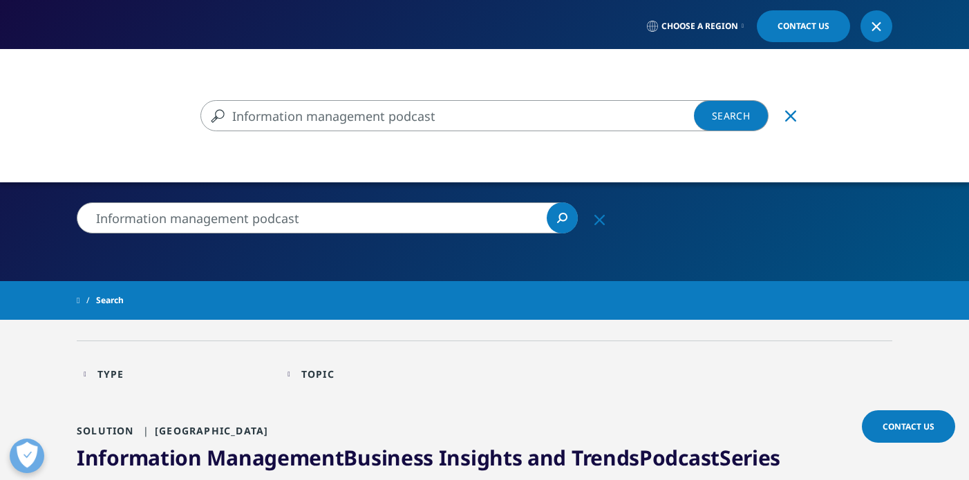
click at [359, 461] on div "Information management podcast Information management podcast Clear Search Load…" at bounding box center [484, 289] width 969 height 480
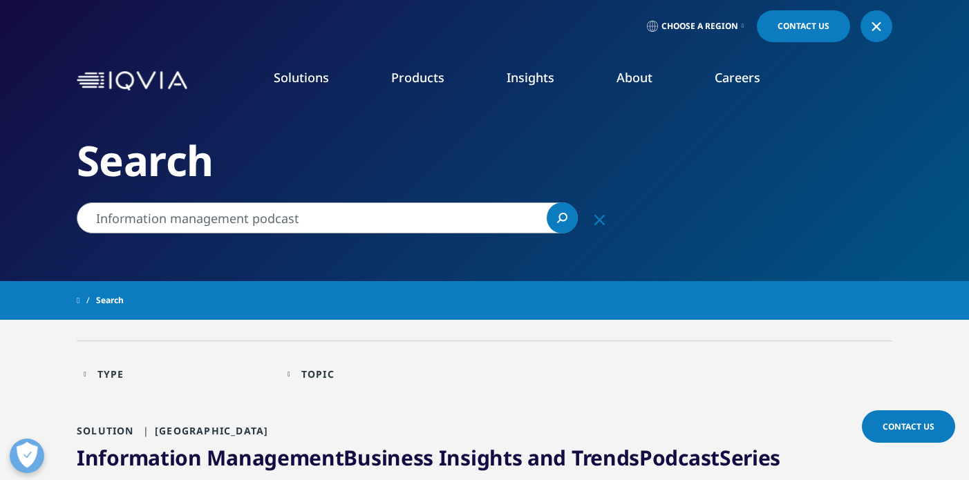
click at [368, 455] on link "Information Management Business Insights and Trends Podcast Series" at bounding box center [428, 457] width 703 height 28
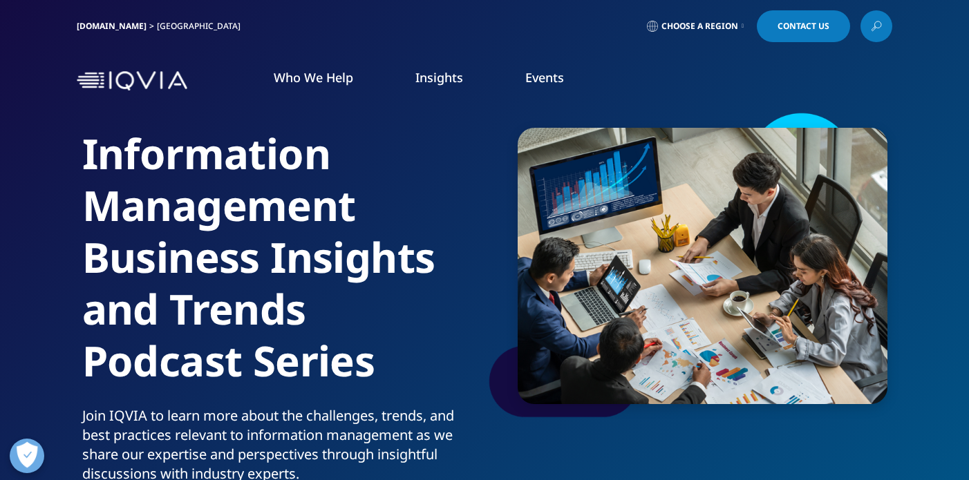
click at [879, 22] on icon at bounding box center [875, 26] width 11 height 18
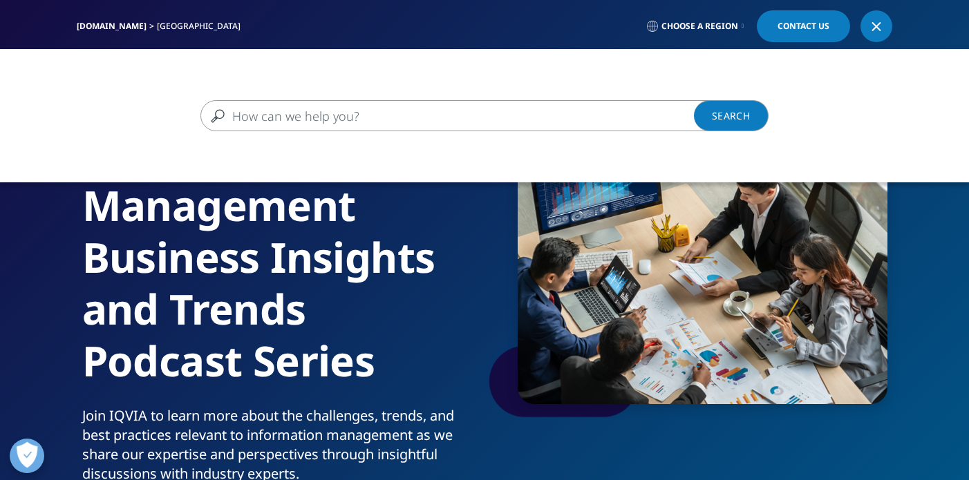
click at [352, 113] on input "Search" at bounding box center [464, 115] width 528 height 31
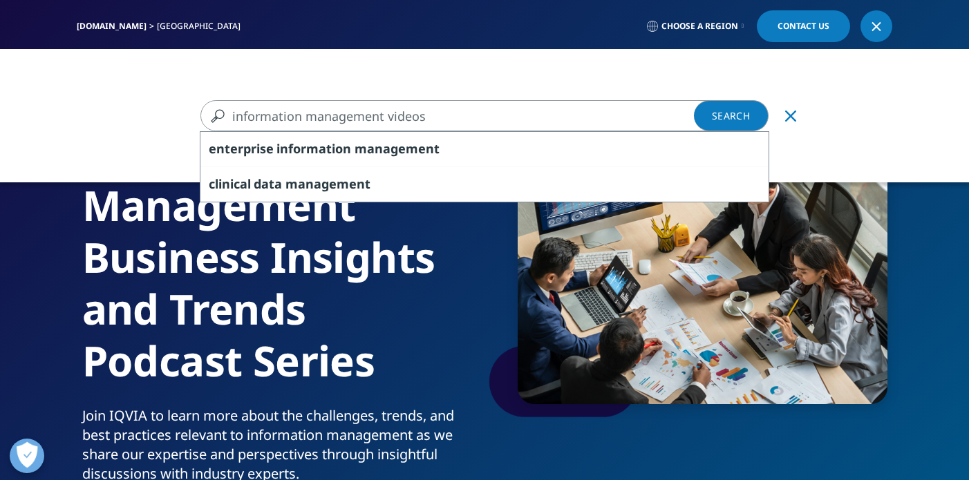
type input "information management videos"
click at [722, 119] on link "Search Loading" at bounding box center [731, 115] width 75 height 31
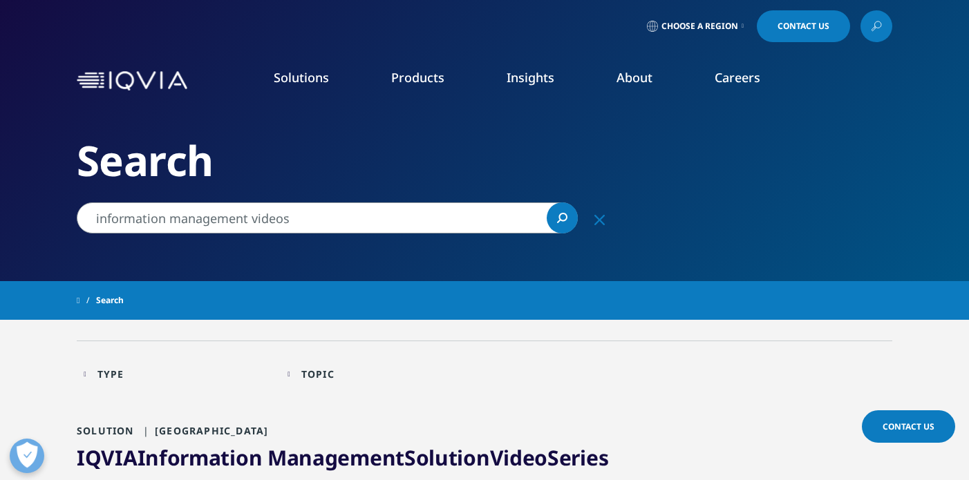
click at [466, 457] on link "IQVIA Information Management Solution Video Series" at bounding box center [342, 457] width 531 height 28
